Goal: Contribute content: Contribute content

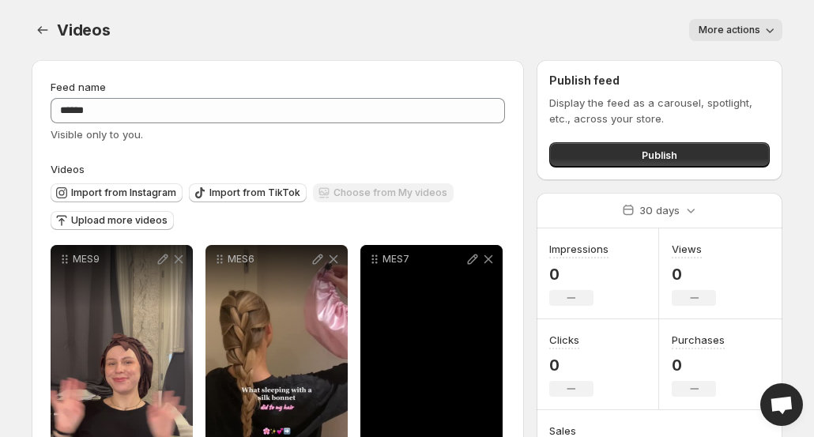
scroll to position [99, 0]
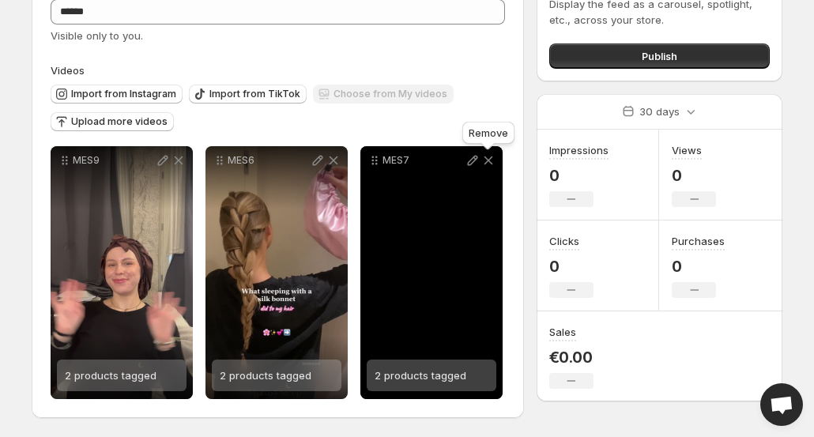
click at [485, 159] on icon at bounding box center [488, 160] width 16 height 16
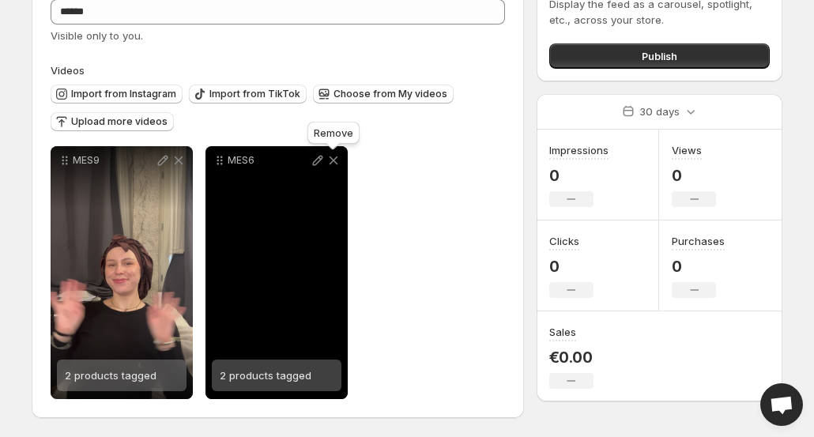
click at [329, 164] on icon at bounding box center [334, 160] width 16 height 16
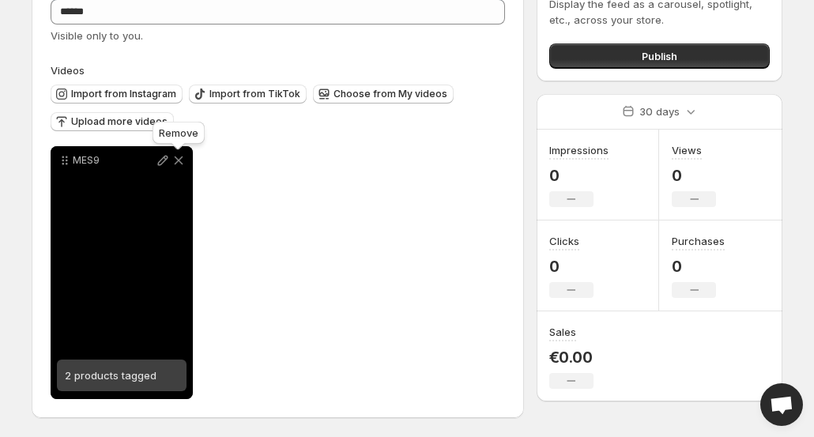
click at [182, 165] on icon at bounding box center [179, 160] width 16 height 16
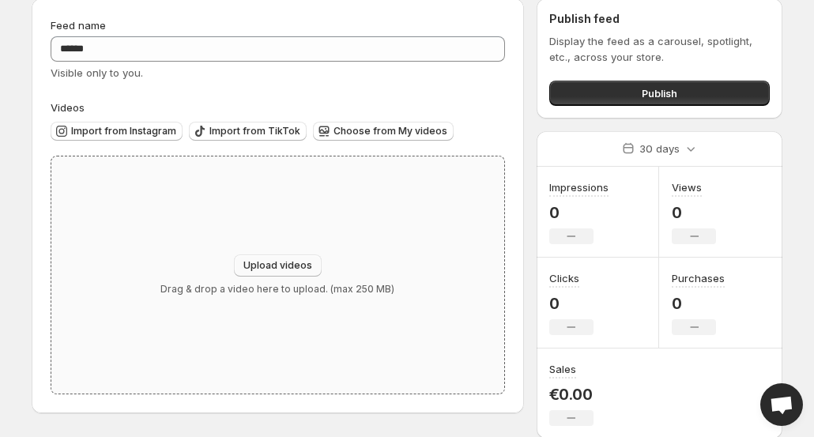
click at [262, 262] on span "Upload videos" at bounding box center [277, 265] width 69 height 13
click at [279, 254] on button "Upload videos" at bounding box center [278, 265] width 88 height 22
type input "**********"
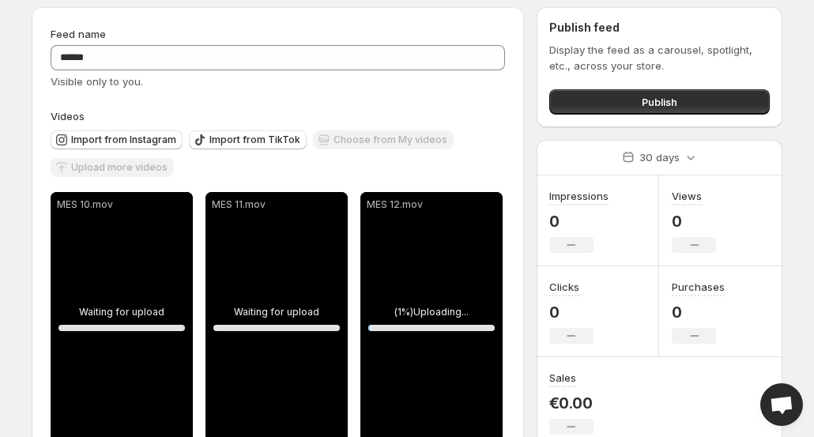
scroll to position [99, 0]
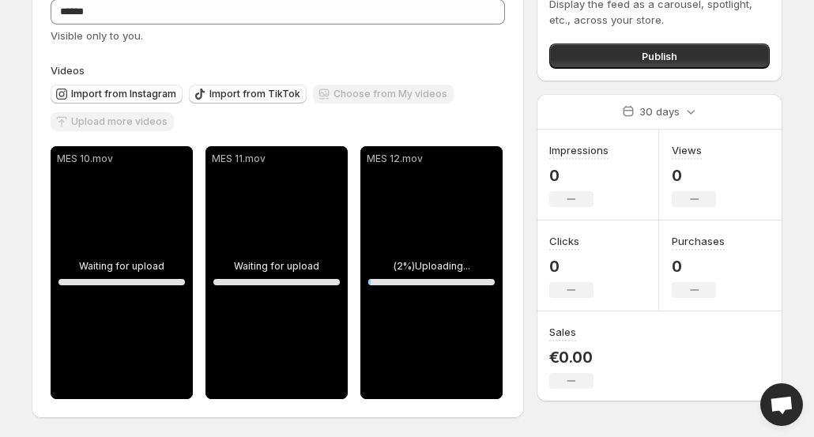
click at [785, 224] on div "**********" at bounding box center [407, 169] width 789 height 536
click at [789, 175] on div "**********" at bounding box center [407, 169] width 789 height 536
drag, startPoint x: 511, startPoint y: 425, endPoint x: 503, endPoint y: 419, distance: 10.7
click at [511, 426] on div at bounding box center [278, 427] width 492 height 19
click at [766, 160] on div "Views 0 No change" at bounding box center [720, 175] width 123 height 91
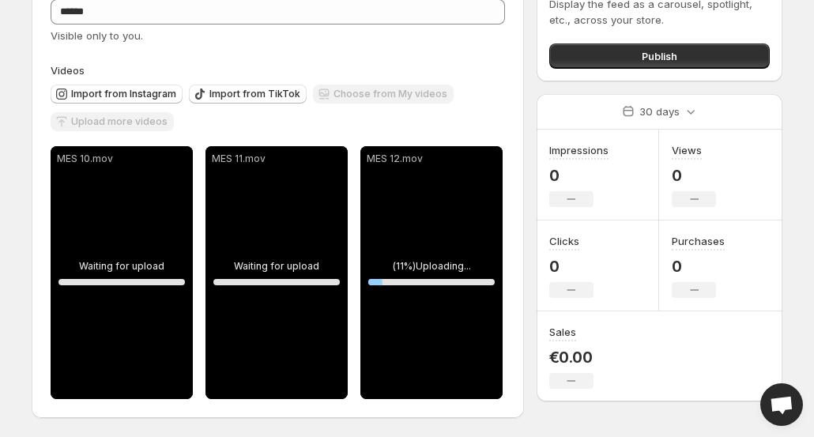
click at [503, 75] on label "Videos" at bounding box center [278, 70] width 454 height 16
click at [486, 97] on div "Import from Instagram Import from TikTok Choose from My videos Upload more vide…" at bounding box center [274, 105] width 461 height 55
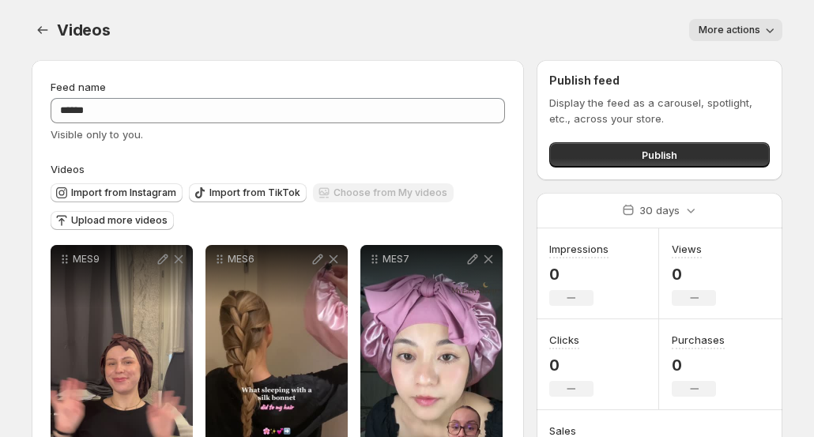
scroll to position [99, 0]
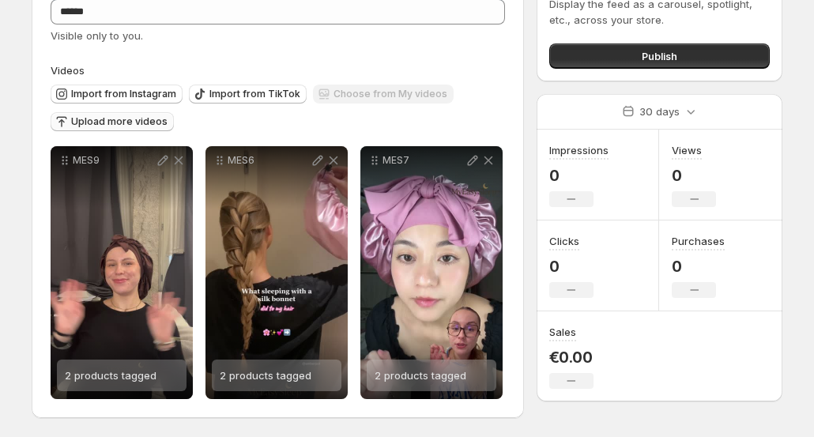
click at [133, 121] on span "Upload more videos" at bounding box center [119, 121] width 96 height 13
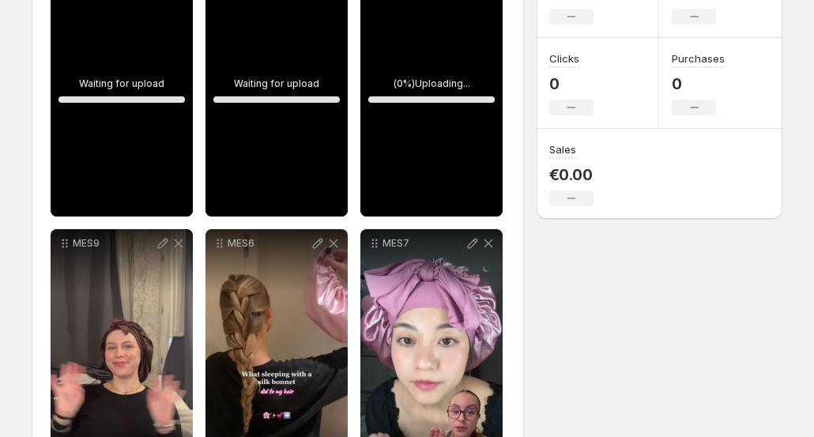
scroll to position [257, 0]
